Goal: Task Accomplishment & Management: Complete application form

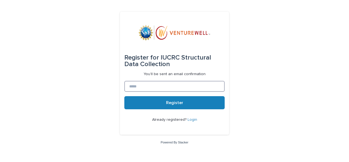
click at [156, 89] on input at bounding box center [174, 86] width 100 height 11
type input "**********"
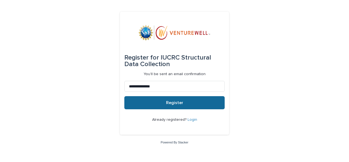
click at [160, 106] on button "Register" at bounding box center [174, 102] width 100 height 13
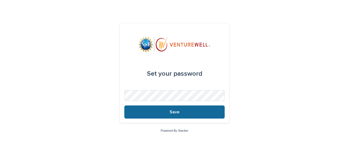
click at [179, 112] on span "Save" at bounding box center [175, 112] width 10 height 4
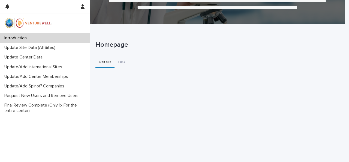
scroll to position [43, 0]
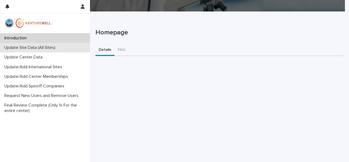
click at [67, 46] on div "Update Site Data (All Sites)" at bounding box center [45, 48] width 90 height 10
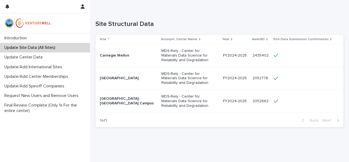
scroll to position [47, 0]
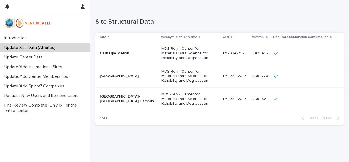
click at [120, 102] on p "University of Pittsburgh-Pittsburgh Campus" at bounding box center [127, 98] width 55 height 9
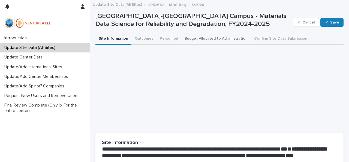
click at [203, 39] on button "Budget Allocated to Administration" at bounding box center [216, 38] width 70 height 11
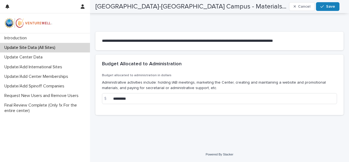
scroll to position [101, 0]
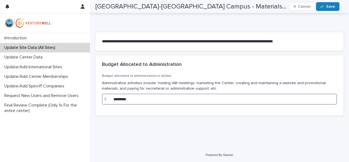
click at [120, 99] on input "*********" at bounding box center [219, 99] width 235 height 11
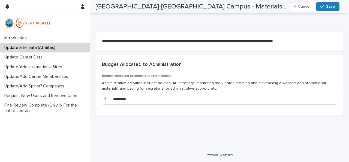
click at [129, 80] on p "Administrative activities include: holding IAB meetings, marketing the Center, …" at bounding box center [219, 85] width 235 height 11
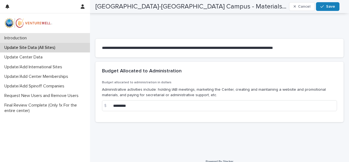
click at [31, 36] on p "Introduction" at bounding box center [16, 37] width 29 height 5
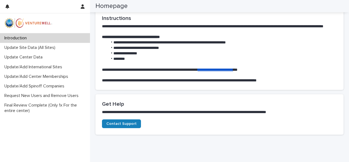
scroll to position [342, 0]
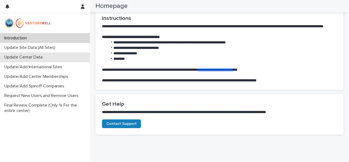
click at [25, 53] on div "Update Center Data" at bounding box center [45, 57] width 90 height 10
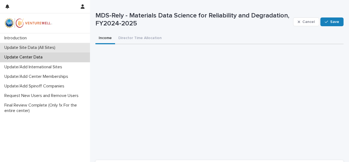
click at [38, 47] on p "Update Site Data (All Sites)" at bounding box center [31, 47] width 58 height 5
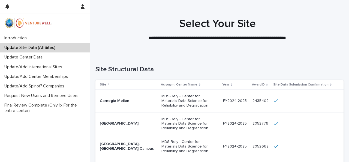
click at [139, 122] on p "Case Western Reserve University" at bounding box center [127, 123] width 55 height 5
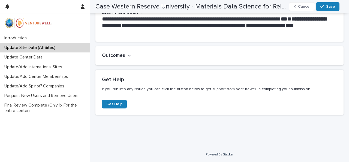
scroll to position [129, 0]
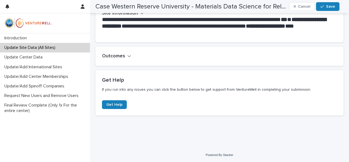
click at [73, 47] on div "Update Site Data (All Sites)" at bounding box center [45, 48] width 90 height 10
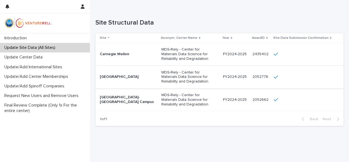
scroll to position [48, 0]
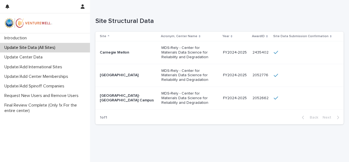
click at [122, 77] on p "Case Western Reserve University" at bounding box center [127, 75] width 55 height 5
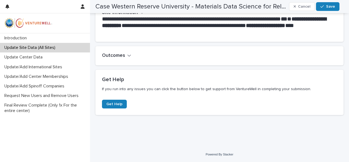
scroll to position [130, 0]
click at [117, 59] on div "Outcomes" at bounding box center [219, 55] width 248 height 19
click at [114, 55] on h2 "Outcomes" at bounding box center [113, 56] width 23 height 6
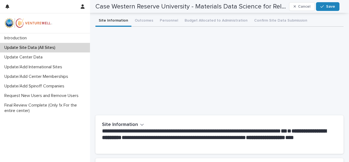
scroll to position [0, 0]
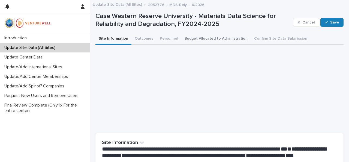
click at [219, 39] on button "Budget Allocated to Administration" at bounding box center [216, 38] width 70 height 11
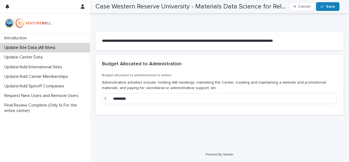
scroll to position [101, 0]
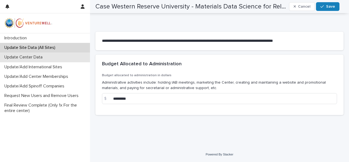
click at [45, 56] on p "Update Center Data" at bounding box center [24, 57] width 45 height 5
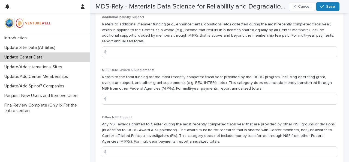
scroll to position [552, 0]
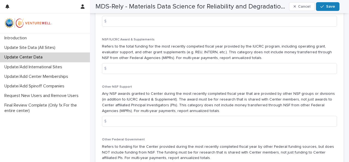
drag, startPoint x: 136, startPoint y: 96, endPoint x: 148, endPoint y: 100, distance: 13.1
click at [148, 100] on p "Any NSF awards granted to Center during the most recently completed fiscal year…" at bounding box center [219, 102] width 235 height 23
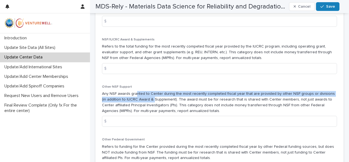
click at [148, 100] on p "Any NSF awards granted to Center during the most recently completed fiscal year…" at bounding box center [219, 102] width 235 height 23
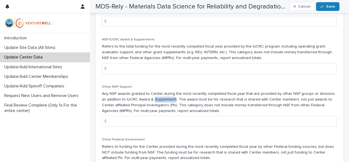
click at [148, 100] on p "Any NSF awards granted to Center during the most recently completed fiscal year…" at bounding box center [219, 102] width 235 height 23
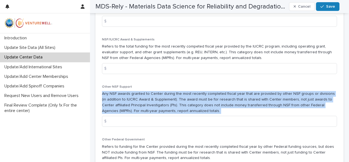
click at [148, 100] on p "Any NSF awards granted to Center during the most recently completed fiscal year…" at bounding box center [219, 102] width 235 height 23
click at [170, 97] on p "Any NSF awards granted to Center during the most recently completed fiscal year…" at bounding box center [219, 102] width 235 height 23
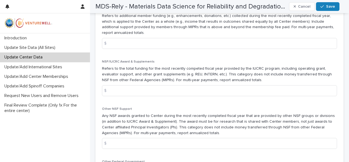
scroll to position [531, 0]
drag, startPoint x: 160, startPoint y: 65, endPoint x: 163, endPoint y: 72, distance: 8.0
click at [163, 72] on div "NSF/IUCRC Award & Supplements Refers to the total funding for the most recently…" at bounding box center [219, 79] width 235 height 41
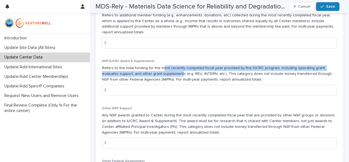
click at [163, 72] on p "Refers to the total funding for the most recently competed fiscal year provided…" at bounding box center [219, 73] width 235 height 17
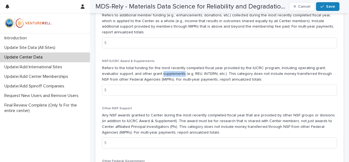
click at [163, 72] on p "Refers to the total funding for the most recently competed fiscal year provided…" at bounding box center [219, 73] width 235 height 17
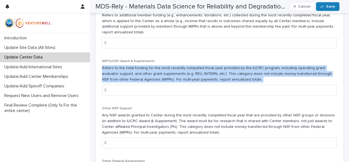
drag, startPoint x: 163, startPoint y: 72, endPoint x: 156, endPoint y: 70, distance: 7.1
click at [156, 70] on p "Refers to the total funding for the most recently competed fiscal year provided…" at bounding box center [219, 73] width 235 height 17
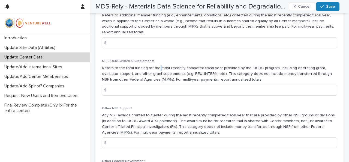
click at [156, 70] on p "Refers to the total funding for the most recently competed fiscal year provided…" at bounding box center [219, 73] width 235 height 17
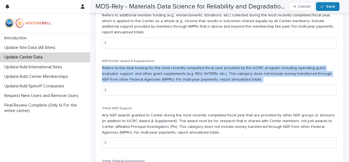
drag, startPoint x: 156, startPoint y: 70, endPoint x: 151, endPoint y: 79, distance: 10.8
click at [151, 79] on p "Refers to the total funding for the most recently competed fiscal year provided…" at bounding box center [219, 73] width 235 height 17
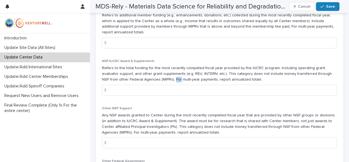
drag, startPoint x: 151, startPoint y: 79, endPoint x: 150, endPoint y: 75, distance: 3.9
click at [150, 75] on p "Refers to the total funding for the most recently competed fiscal year provided…" at bounding box center [219, 73] width 235 height 17
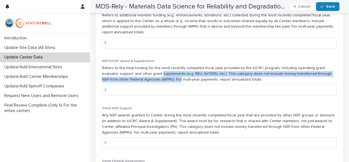
click at [150, 75] on p "Refers to the total funding for the most recently competed fiscal year provided…" at bounding box center [219, 73] width 235 height 17
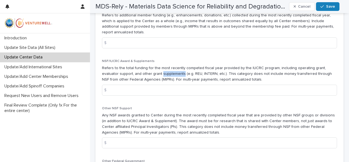
click at [150, 75] on p "Refers to the total funding for the most recently competed fiscal year provided…" at bounding box center [219, 73] width 235 height 17
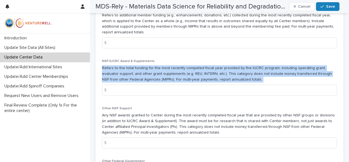
click at [150, 75] on p "Refers to the total funding for the most recently competed fiscal year provided…" at bounding box center [219, 73] width 235 height 17
click at [165, 70] on p "Refers to the total funding for the most recently competed fiscal year provided…" at bounding box center [219, 73] width 235 height 17
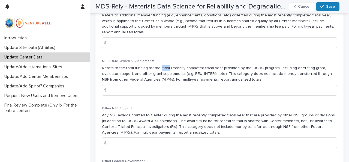
click at [165, 70] on p "Refers to the total funding for the most recently competed fiscal year provided…" at bounding box center [219, 73] width 235 height 17
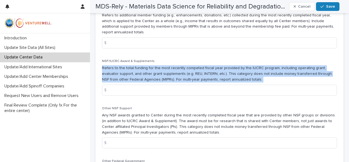
click at [165, 70] on p "Refers to the total funding for the most recently competed fiscal year provided…" at bounding box center [219, 73] width 235 height 17
click at [156, 68] on p "Refers to the total funding for the most recently competed fiscal year provided…" at bounding box center [219, 73] width 235 height 17
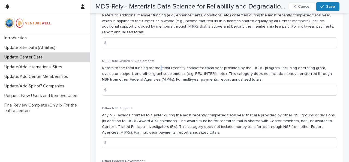
click at [156, 68] on p "Refers to the total funding for the most recently competed fiscal year provided…" at bounding box center [219, 73] width 235 height 17
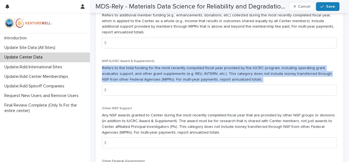
click at [156, 68] on p "Refers to the total funding for the most recently competed fiscal year provided…" at bounding box center [219, 73] width 235 height 17
click at [167, 66] on p "Refers to the total funding for the most recently competed fiscal year provided…" at bounding box center [219, 73] width 235 height 17
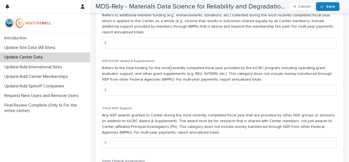
click at [167, 66] on p "Refers to the total funding for the most recently competed fiscal year provided…" at bounding box center [219, 73] width 235 height 17
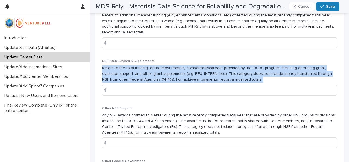
click at [167, 66] on p "Refers to the total funding for the most recently competed fiscal year provided…" at bounding box center [219, 73] width 235 height 17
click at [174, 67] on p "Refers to the total funding for the most recently competed fiscal year provided…" at bounding box center [219, 73] width 235 height 17
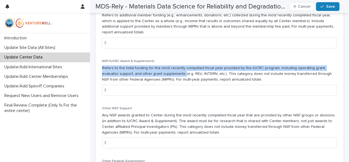
drag, startPoint x: 162, startPoint y: 58, endPoint x: 167, endPoint y: 78, distance: 20.8
click at [167, 78] on div "Estimated Expected Total from Member Fees $ 461,250.00 Total from Member Fees T…" at bounding box center [219, 140] width 235 height 397
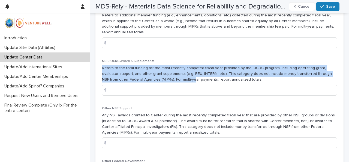
click at [167, 78] on p "Refers to the total funding for the most recently competed fiscal year provided…" at bounding box center [219, 73] width 235 height 17
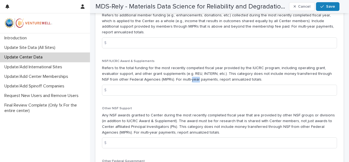
click at [167, 78] on p "Refers to the total funding for the most recently competed fiscal year provided…" at bounding box center [219, 73] width 235 height 17
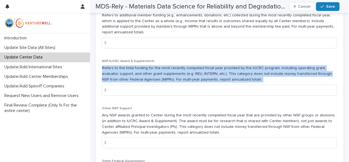
click at [167, 78] on p "Refers to the total funding for the most recently competed fiscal year provided…" at bounding box center [219, 73] width 235 height 17
click at [158, 68] on p "Refers to the total funding for the most recently competed fiscal year provided…" at bounding box center [219, 73] width 235 height 17
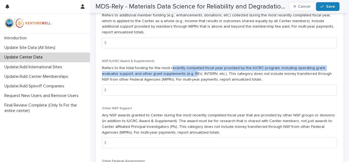
drag, startPoint x: 168, startPoint y: 68, endPoint x: 178, endPoint y: 73, distance: 11.1
click at [178, 73] on p "Refers to the total funding for the most recently competed fiscal year provided…" at bounding box center [219, 73] width 235 height 17
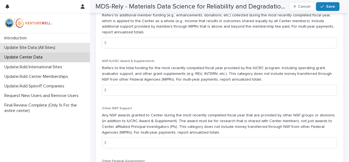
click at [59, 49] on p "Update Site Data (All Sites)" at bounding box center [31, 47] width 58 height 5
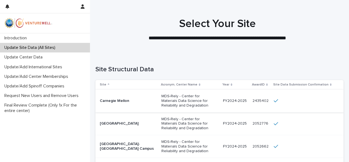
scroll to position [43, 0]
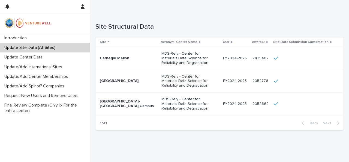
click at [115, 79] on p "Case Western Reserve University" at bounding box center [127, 81] width 55 height 5
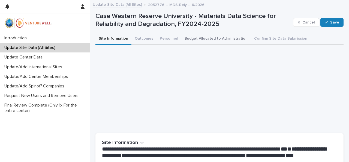
click at [200, 39] on button "Budget Allocated to Administration" at bounding box center [216, 38] width 70 height 11
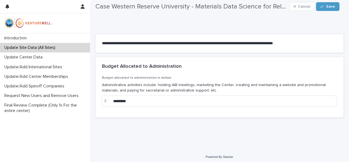
scroll to position [101, 0]
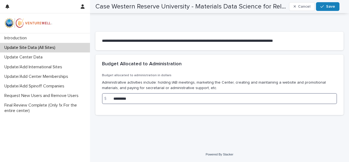
drag, startPoint x: 132, startPoint y: 100, endPoint x: 108, endPoint y: 99, distance: 24.0
click at [108, 99] on div "$ *********" at bounding box center [219, 98] width 235 height 11
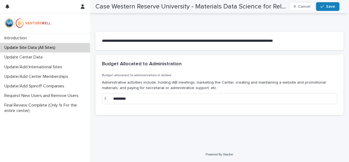
click at [140, 81] on p "Administrative activities include: holding IAB meetings, marketing the Center, …" at bounding box center [219, 85] width 235 height 11
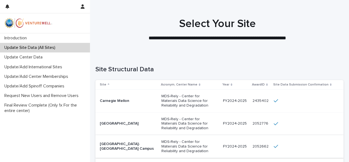
scroll to position [32, 0]
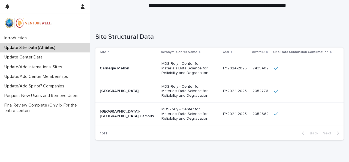
click at [121, 116] on p "University of Pittsburgh-Pittsburgh Campus" at bounding box center [127, 113] width 55 height 9
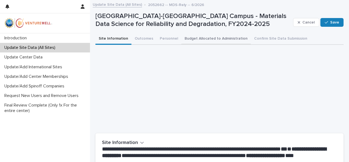
click at [201, 38] on button "Budget Allocated to Administration" at bounding box center [216, 38] width 70 height 11
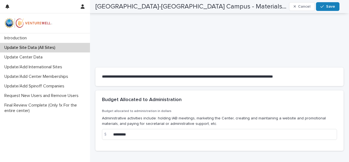
scroll to position [73, 0]
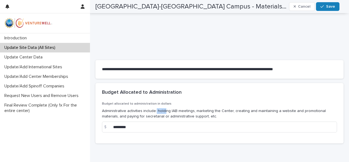
drag, startPoint x: 165, startPoint y: 113, endPoint x: 151, endPoint y: 112, distance: 13.7
click at [151, 112] on p "Administrative activities include: holding IAB meetings, marketing the Center, …" at bounding box center [219, 113] width 235 height 11
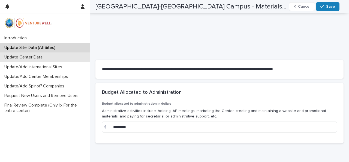
click at [34, 56] on p "Update Center Data" at bounding box center [24, 57] width 45 height 5
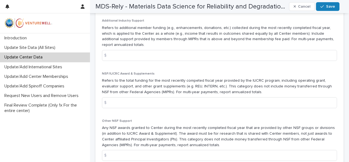
scroll to position [523, 0]
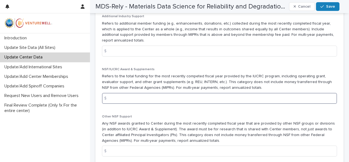
click at [136, 96] on input at bounding box center [219, 98] width 235 height 11
paste input "******"
type input "******"
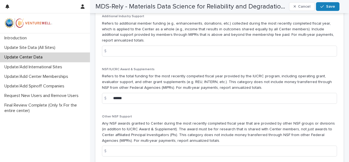
click at [142, 80] on p "Refers to the total funding for the most recently competed fiscal year provided…" at bounding box center [219, 81] width 235 height 17
click at [328, 5] on span "Save" at bounding box center [330, 7] width 9 height 4
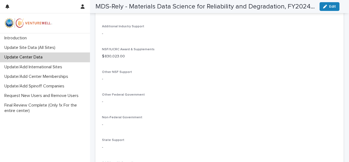
scroll to position [477, 0]
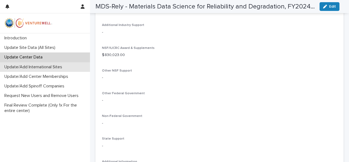
click at [55, 68] on p "Update/Add International Sites" at bounding box center [34, 66] width 64 height 5
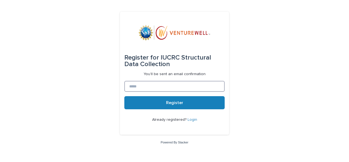
click at [154, 88] on input at bounding box center [174, 86] width 100 height 11
type input "**********"
click at [193, 120] on link "Login" at bounding box center [193, 120] width 10 height 4
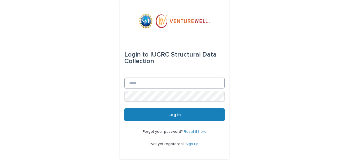
type input "**********"
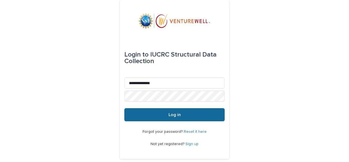
click at [164, 115] on button "Log in" at bounding box center [174, 114] width 100 height 13
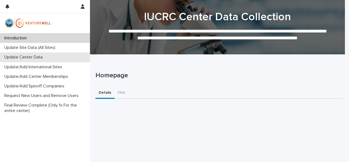
click at [44, 55] on p "Update Center Data" at bounding box center [24, 57] width 45 height 5
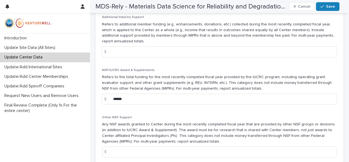
scroll to position [522, 0]
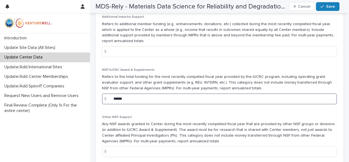
drag, startPoint x: 115, startPoint y: 100, endPoint x: 118, endPoint y: 99, distance: 3.0
click at [118, 99] on input "******" at bounding box center [219, 98] width 235 height 11
type input "******"
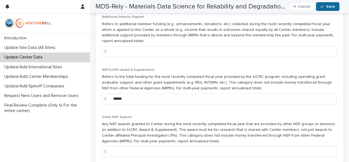
click at [327, 8] on span "Save" at bounding box center [330, 7] width 9 height 4
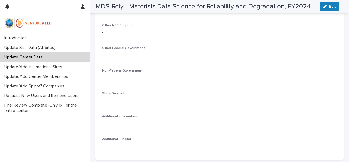
scroll to position [386, 0]
